Goal: Task Accomplishment & Management: Manage account settings

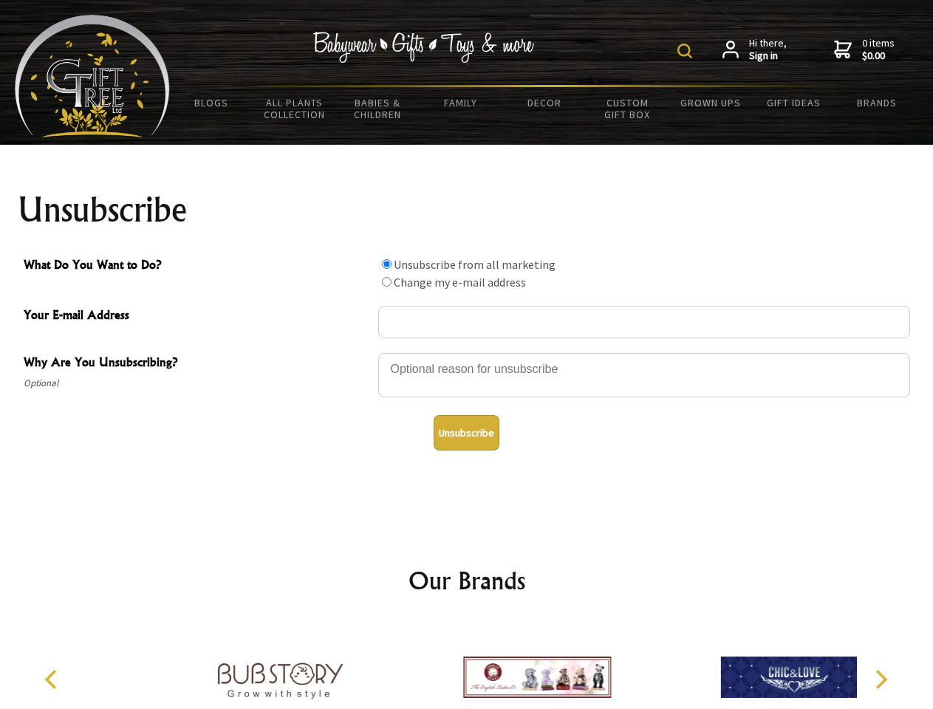
click at [687, 51] on img at bounding box center [684, 51] width 15 height 15
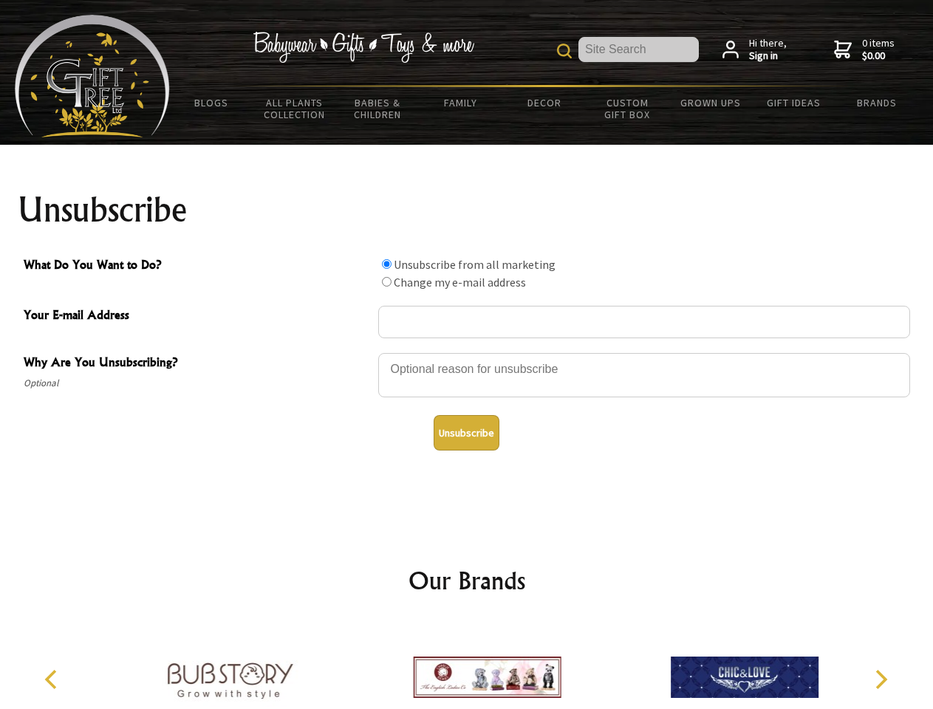
click at [467, 352] on div at bounding box center [644, 378] width 532 height 52
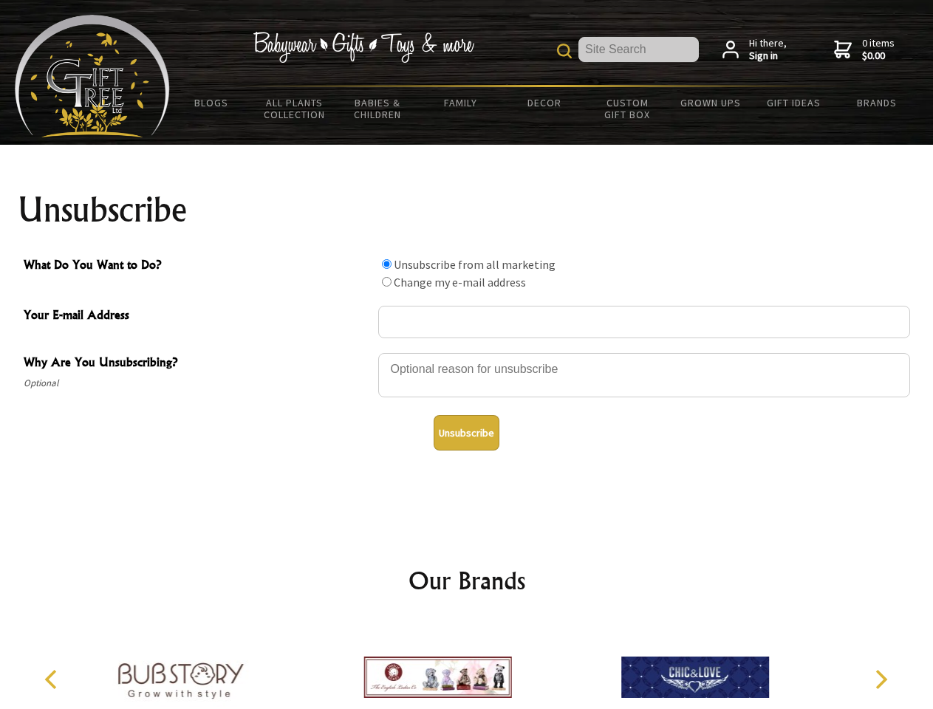
click at [386, 264] on input "What Do You Want to Do?" at bounding box center [387, 264] width 10 height 10
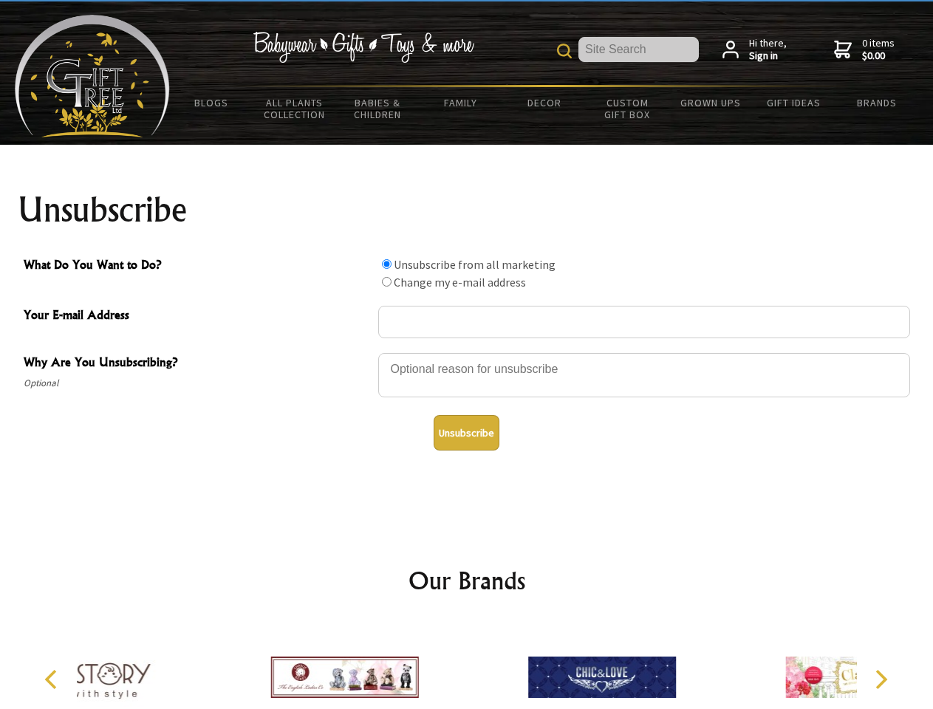
click at [386, 281] on input "What Do You Want to Do?" at bounding box center [387, 282] width 10 height 10
radio input "true"
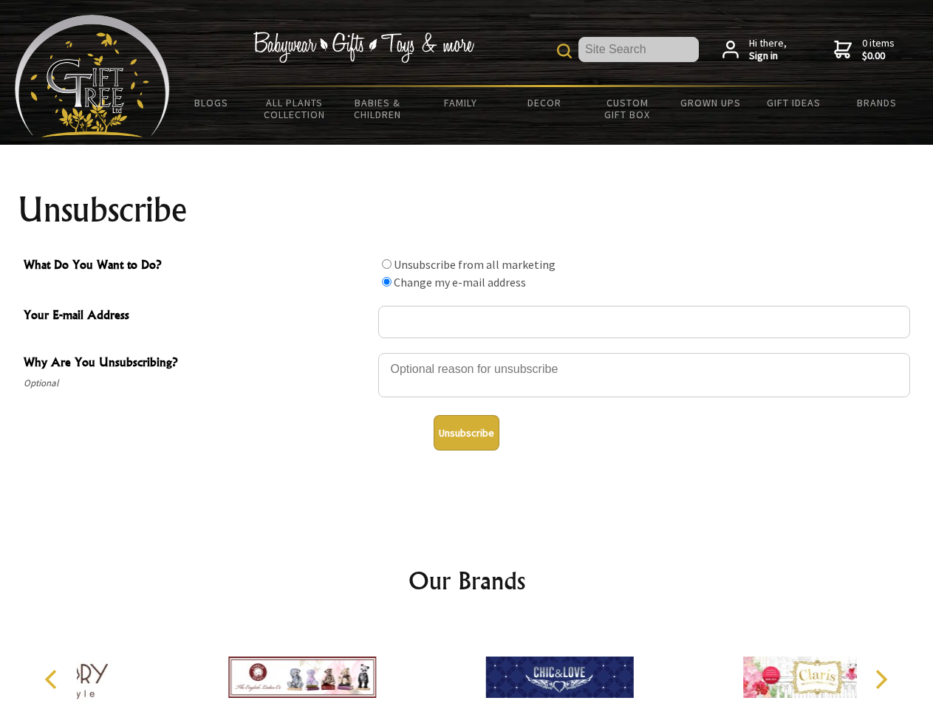
click at [466, 433] on button "Unsubscribe" at bounding box center [467, 432] width 66 height 35
click at [486, 665] on img at bounding box center [560, 677] width 148 height 111
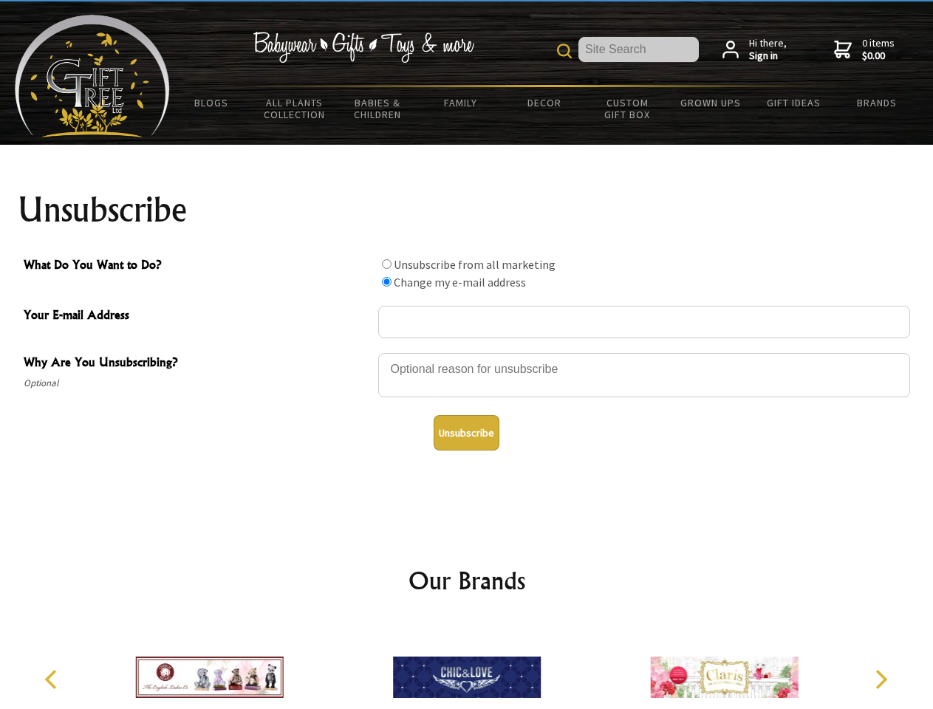
click at [53, 679] on icon "Previous" at bounding box center [52, 679] width 19 height 19
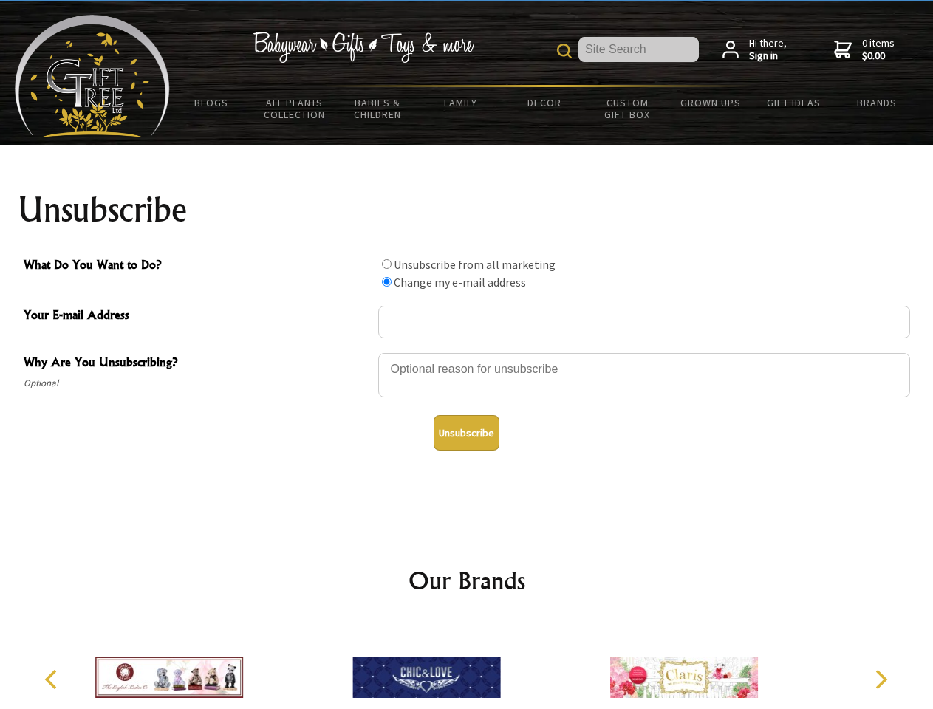
click at [880, 679] on icon "Next" at bounding box center [879, 679] width 19 height 19
